Goal: Entertainment & Leisure: Consume media (video, audio)

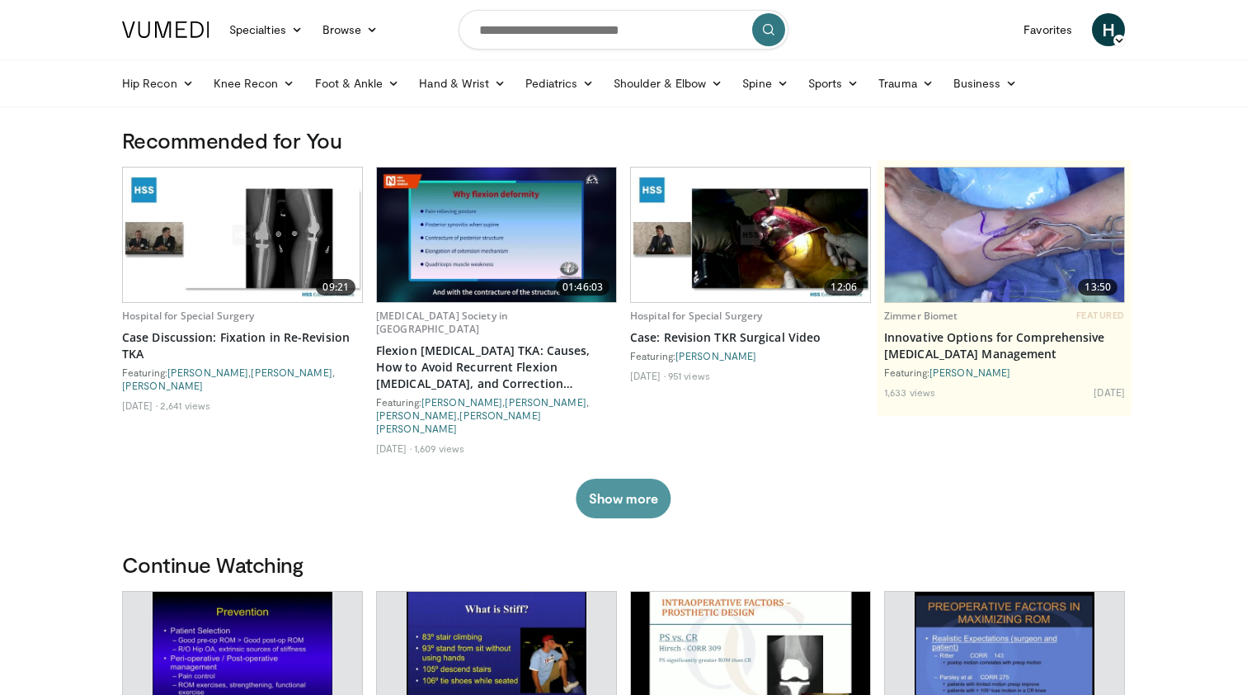
click at [611, 479] on button "Show more" at bounding box center [623, 499] width 95 height 40
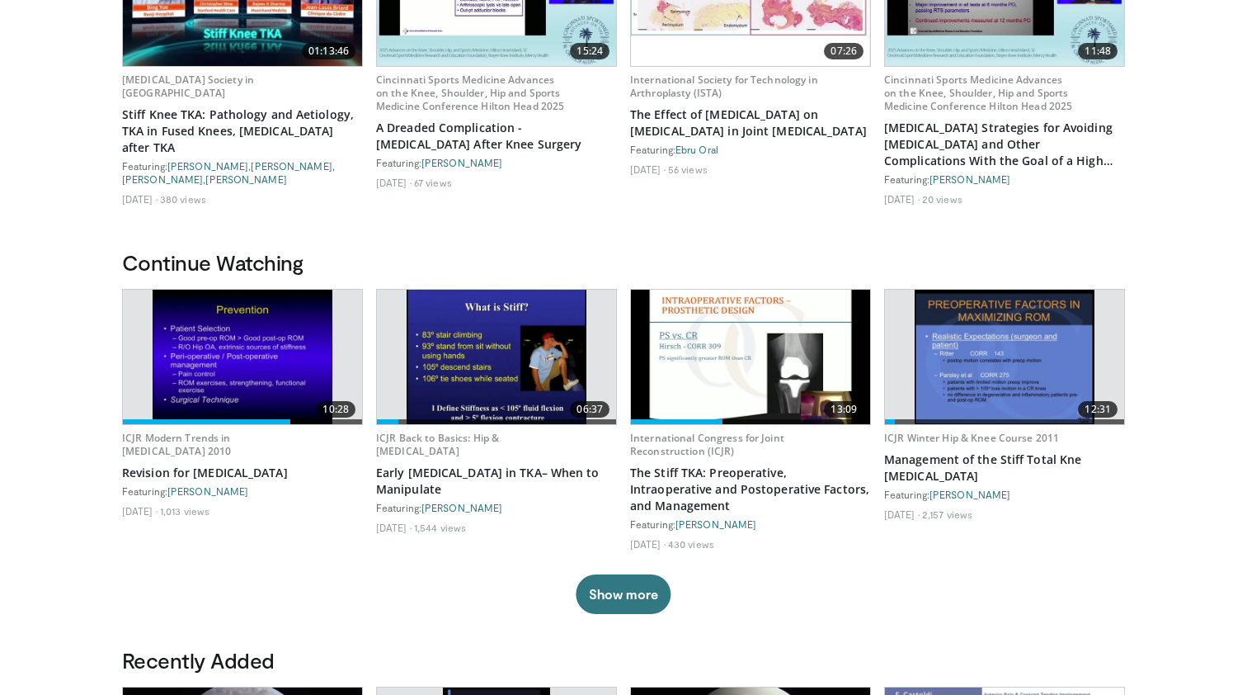
scroll to position [592, 0]
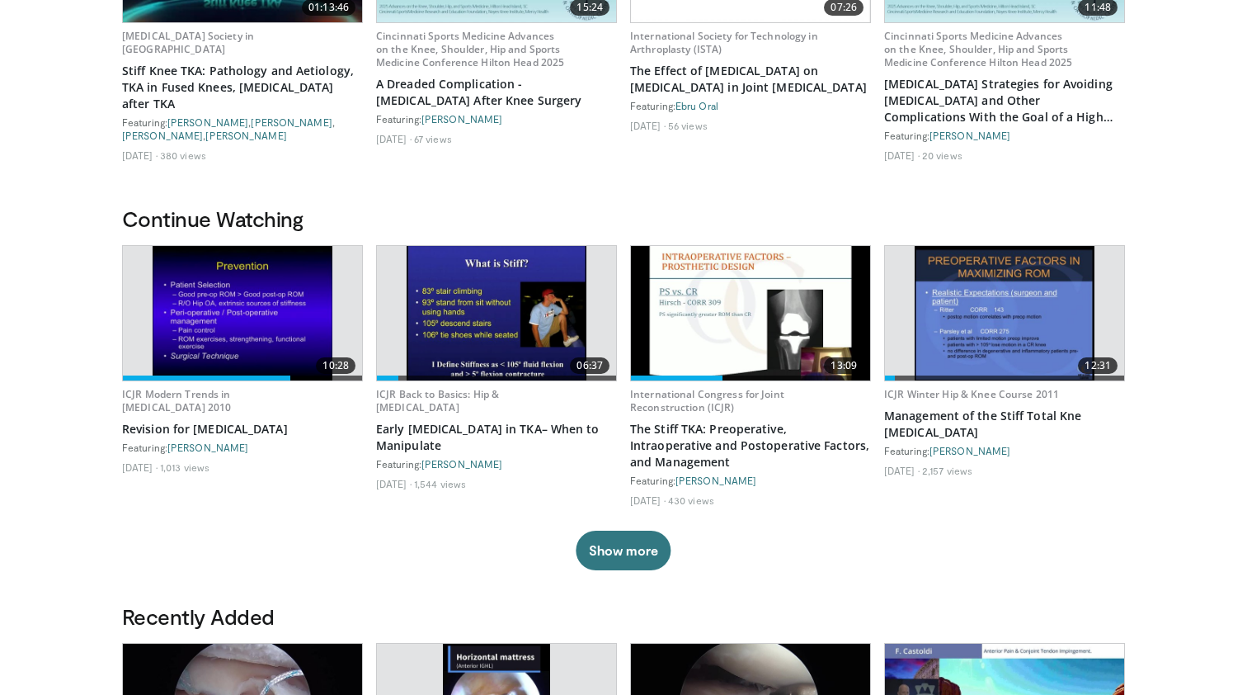
click at [745, 319] on img at bounding box center [750, 313] width 239 height 134
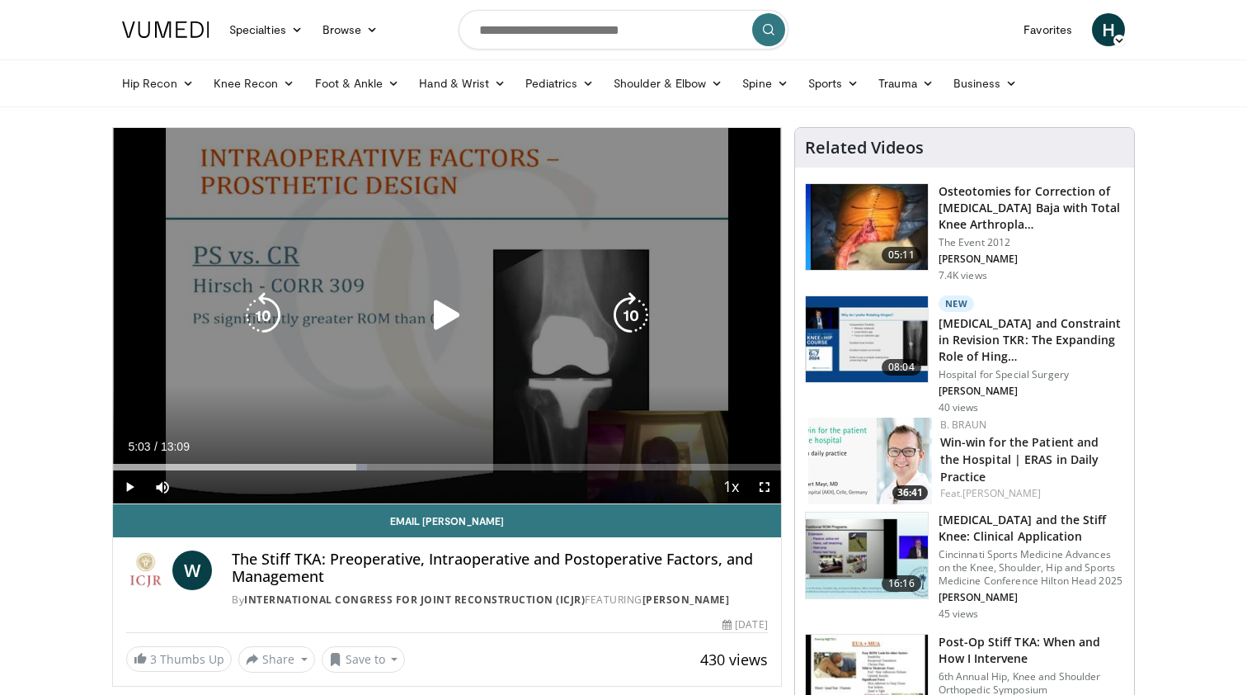
click at [442, 314] on icon "Video Player" at bounding box center [447, 315] width 46 height 46
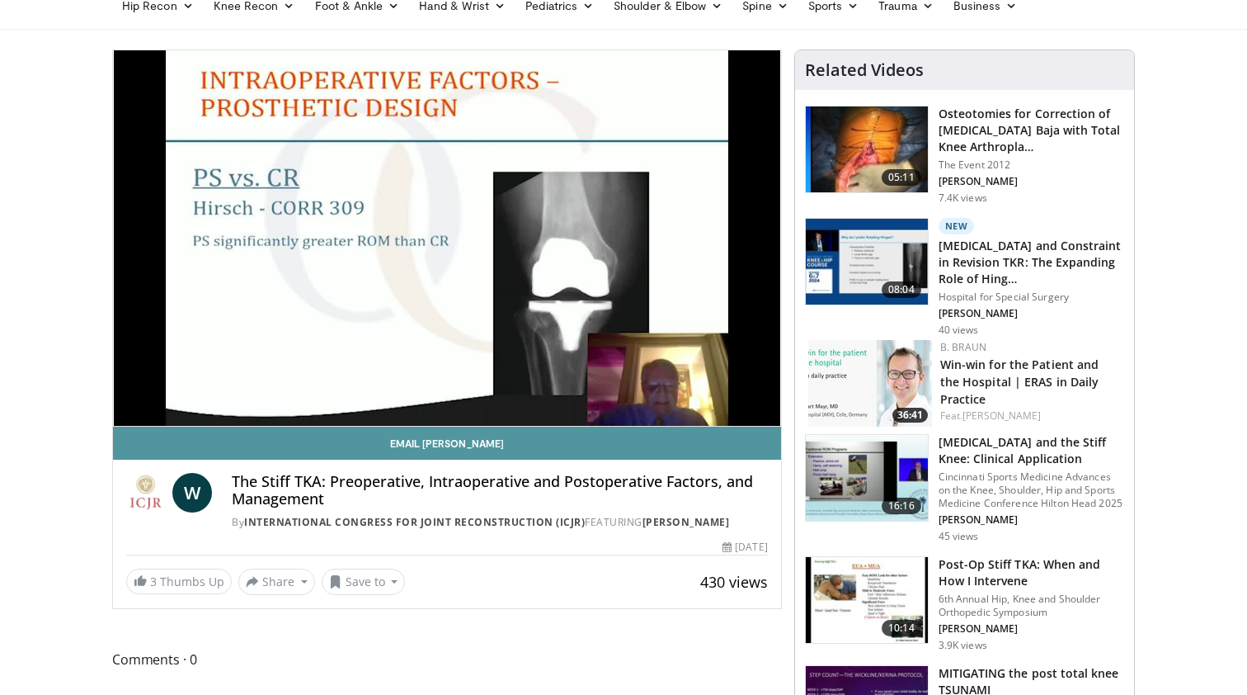
scroll to position [60, 0]
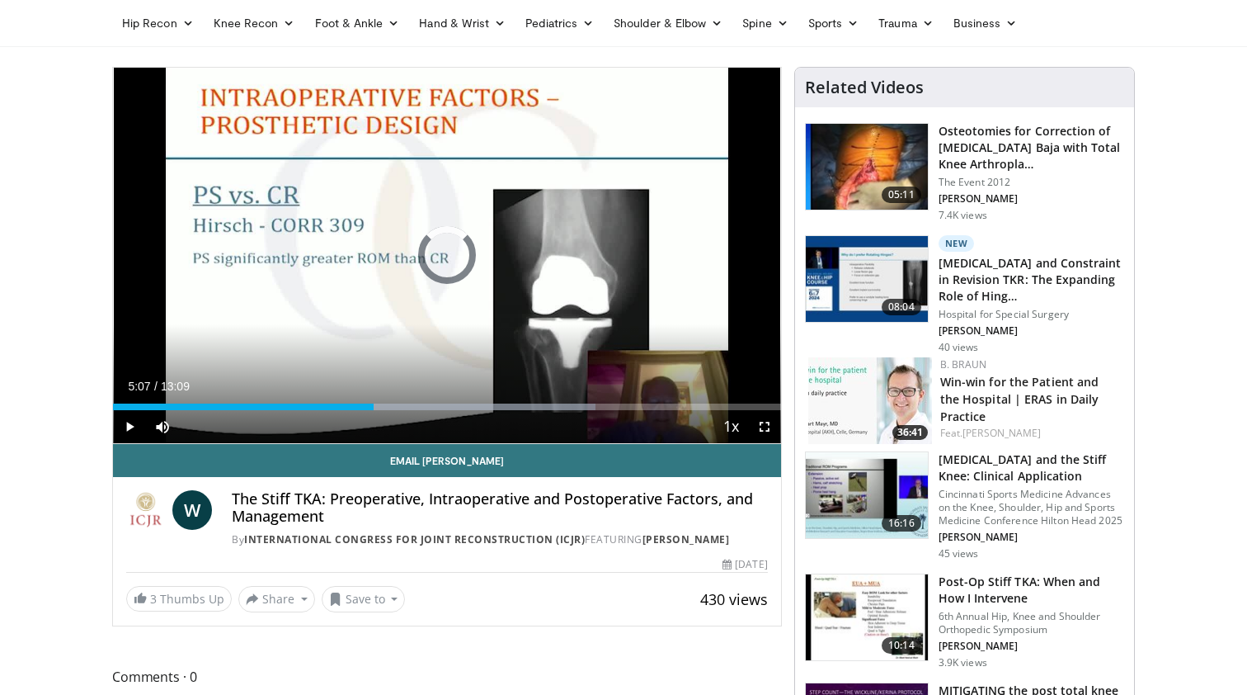
drag, startPoint x: 374, startPoint y: 408, endPoint x: 101, endPoint y: 407, distance: 272.3
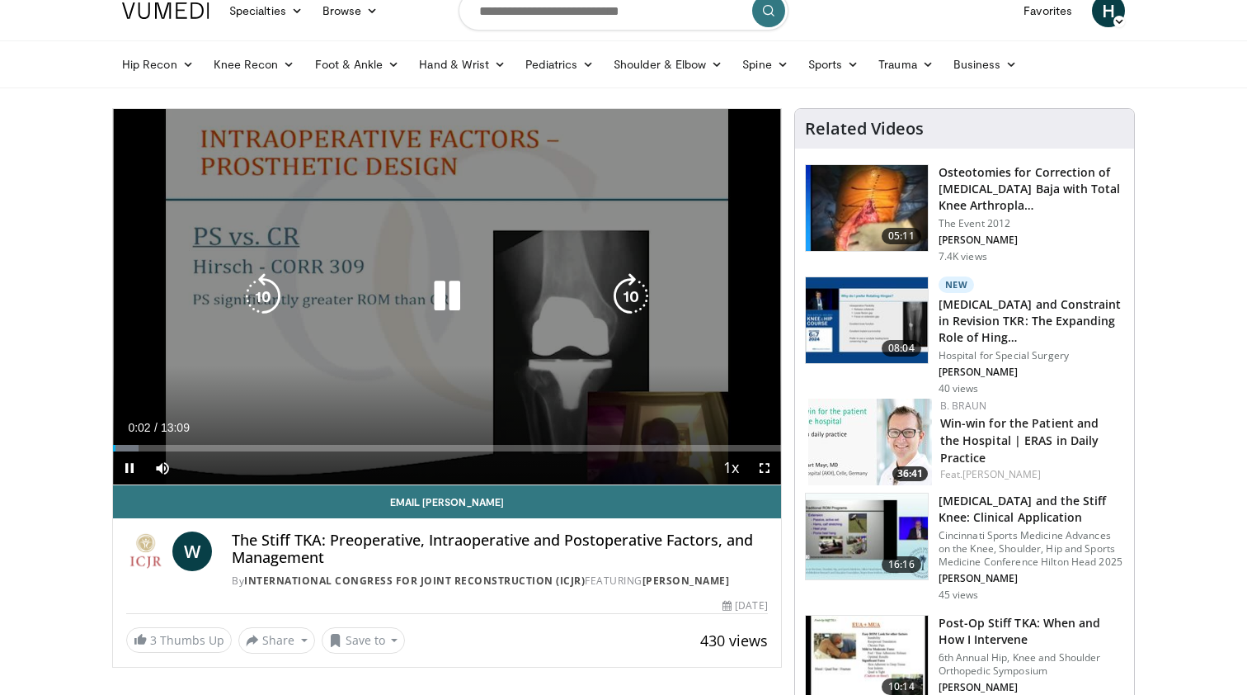
scroll to position [3, 0]
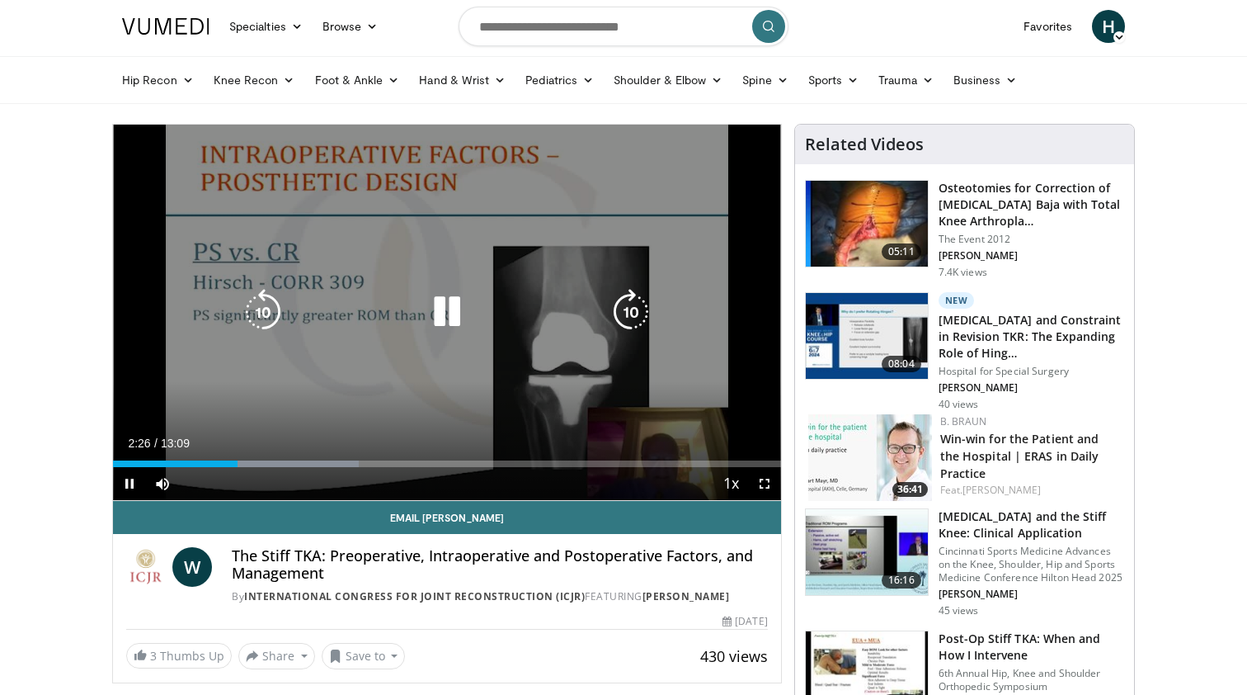
click at [270, 306] on icon "Video Player" at bounding box center [263, 312] width 46 height 46
click at [351, 358] on div "10 seconds Tap to unmute" at bounding box center [447, 312] width 668 height 375
click at [257, 303] on icon "Video Player" at bounding box center [263, 312] width 46 height 46
click at [443, 309] on icon "Video Player" at bounding box center [447, 312] width 46 height 46
click at [449, 310] on icon "Video Player" at bounding box center [447, 312] width 46 height 46
